Goal: Find specific page/section: Find specific page/section

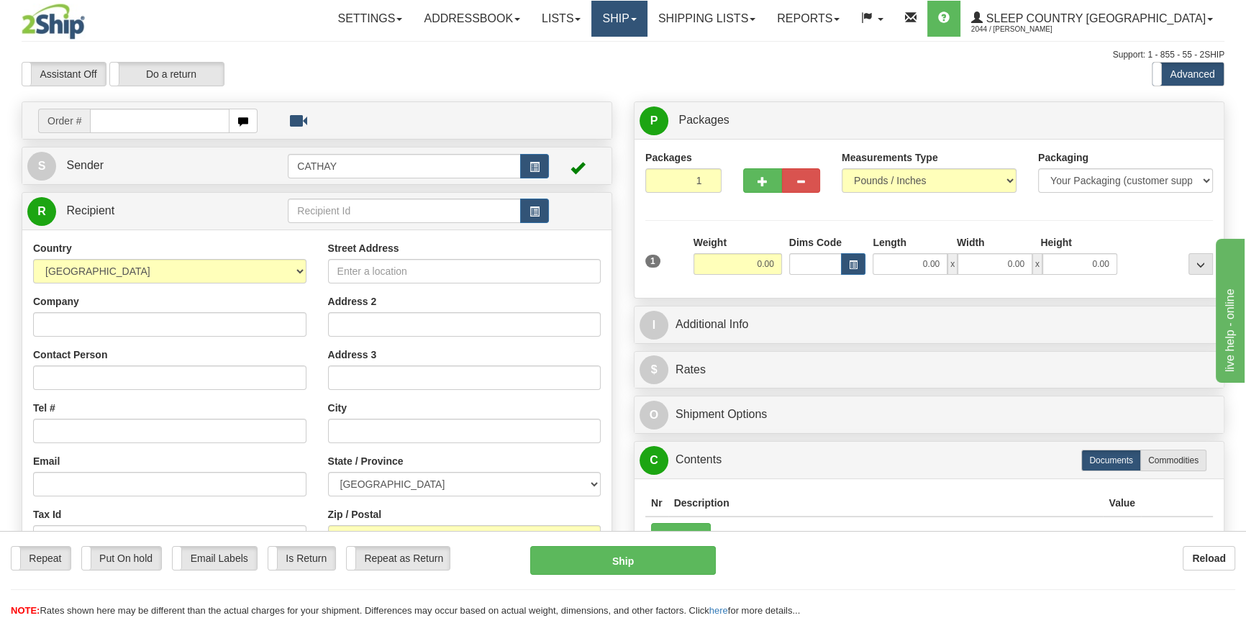
click at [647, 17] on link "Ship" at bounding box center [619, 19] width 55 height 36
click at [633, 72] on span "OnHold / Order Queue" at bounding box center [581, 69] width 101 height 12
click at [647, 13] on link "Ship" at bounding box center [619, 19] width 55 height 36
click at [633, 68] on span "OnHold / Order Queue" at bounding box center [581, 69] width 101 height 12
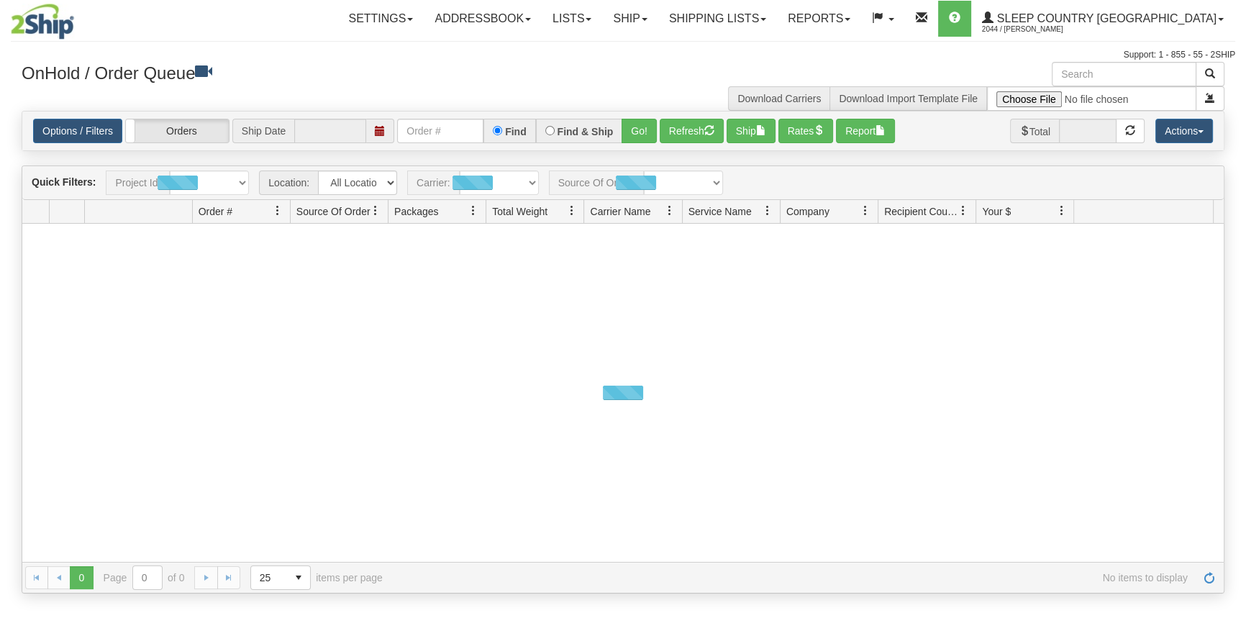
type input "[DATE]"
